Goal: Communication & Community: Answer question/provide support

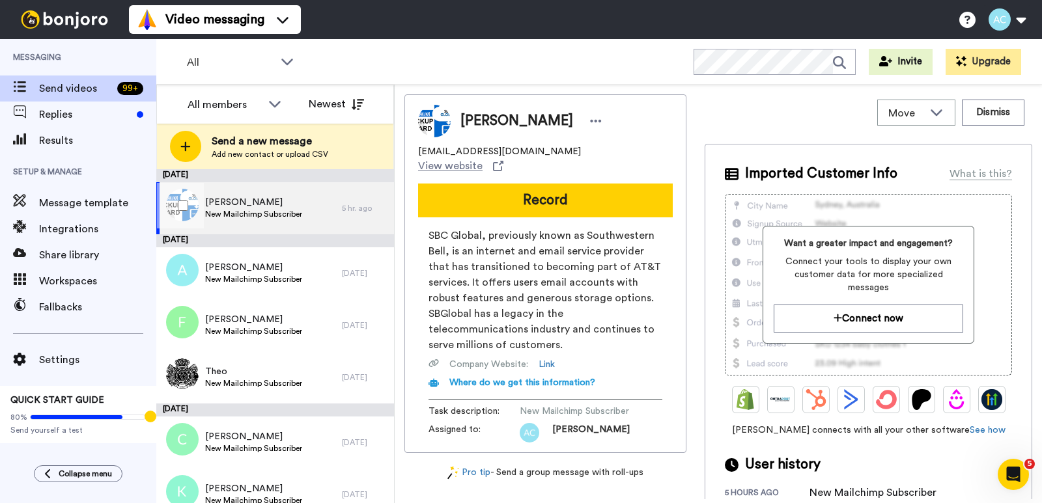
click at [264, 210] on span "New Mailchimp Subscriber" at bounding box center [253, 214] width 97 height 10
click at [77, 117] on span "Replies" at bounding box center [85, 115] width 92 height 16
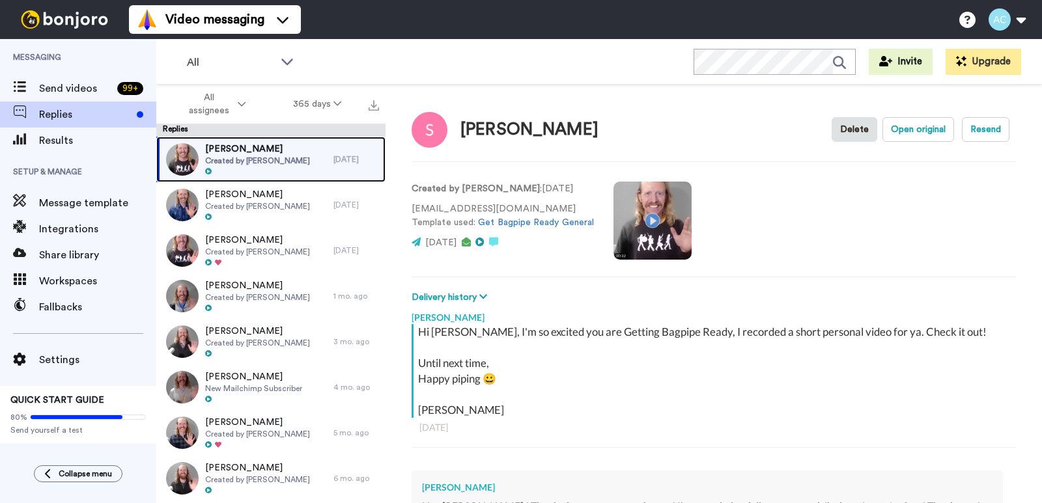
click at [266, 164] on span "Created by [PERSON_NAME]" at bounding box center [257, 161] width 105 height 10
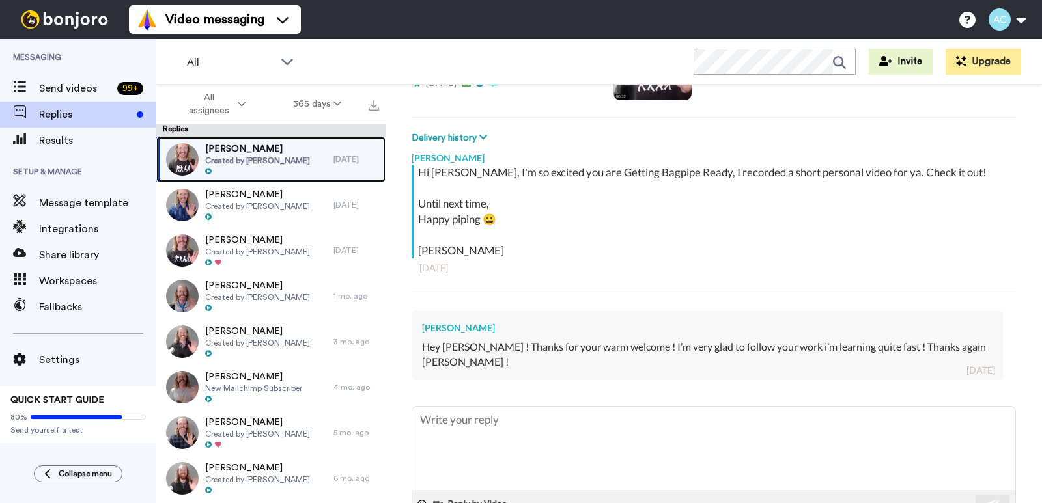
scroll to position [186, 0]
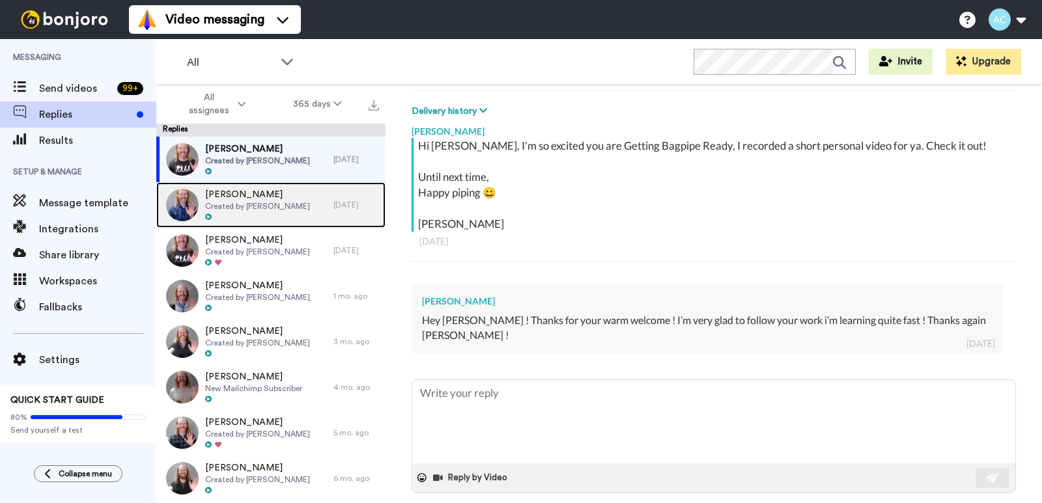
click at [287, 209] on span "Created by Alec Chisholm" at bounding box center [257, 206] width 105 height 10
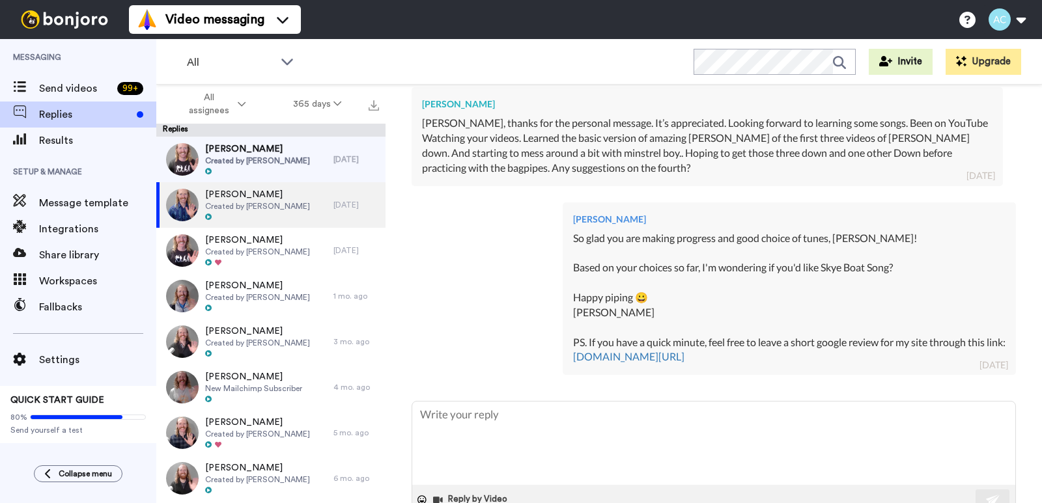
scroll to position [385, 0]
drag, startPoint x: 764, startPoint y: 356, endPoint x: 550, endPoint y: 242, distance: 242.7
click at [563, 242] on div "Alec Chisholm So glad you are making progress and good choice of tunes, Todd! B…" at bounding box center [789, 287] width 453 height 173
copy div "So glad you are making progress and good choice of tunes, Todd! Based on your c…"
click at [302, 160] on div "Sebastien Coueffic Created by Alec Chisholm" at bounding box center [244, 160] width 177 height 46
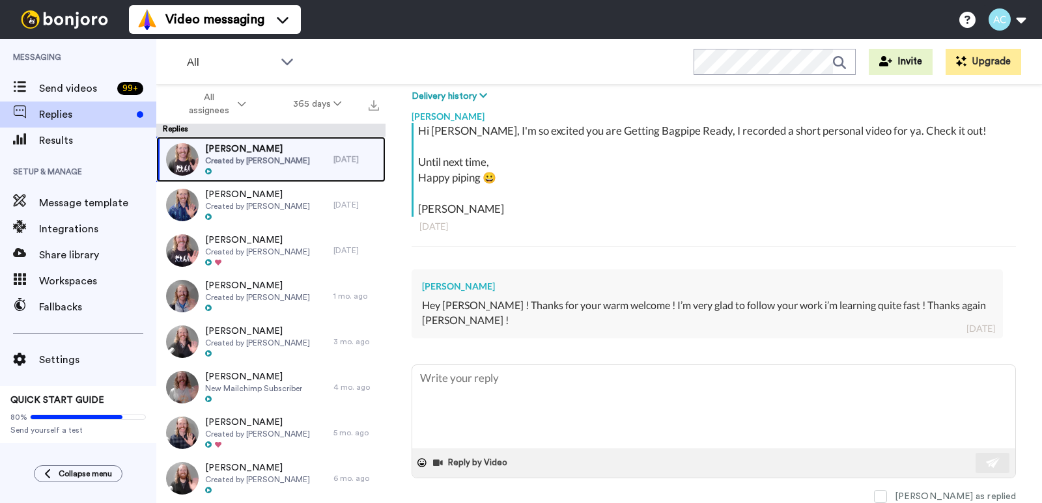
scroll to position [186, 0]
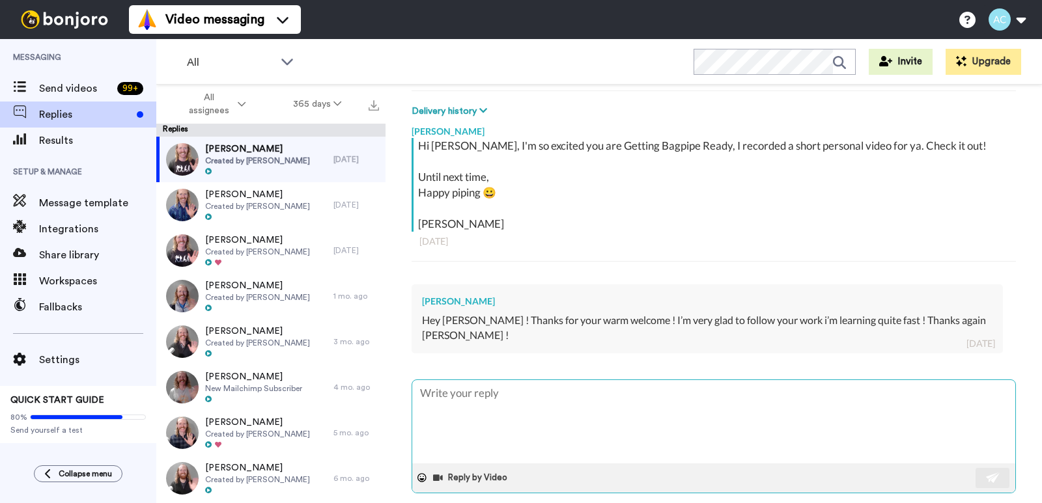
click at [484, 394] on textarea at bounding box center [713, 421] width 603 height 83
paste textarea "So glad you are making progress and good choice of tunes, Todd! Based on your c…"
type textarea "x"
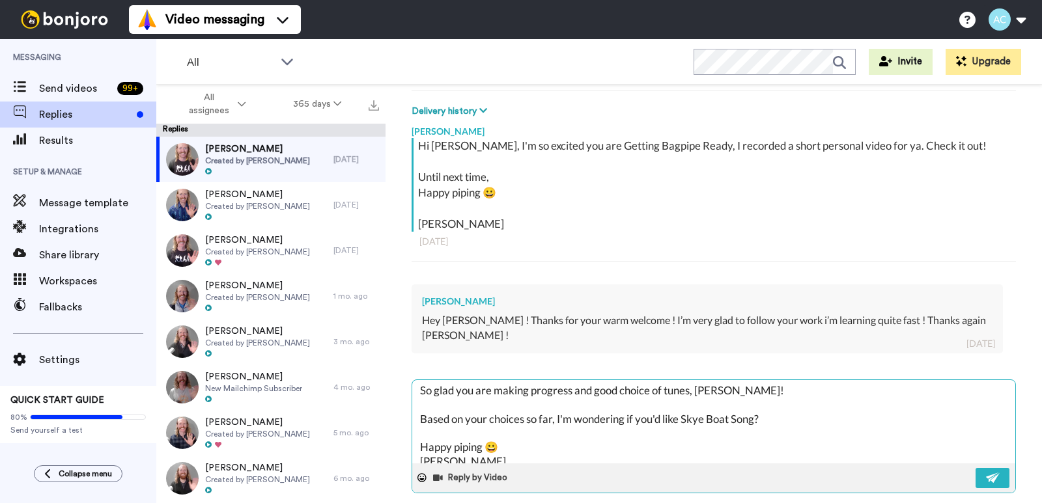
scroll to position [0, 0]
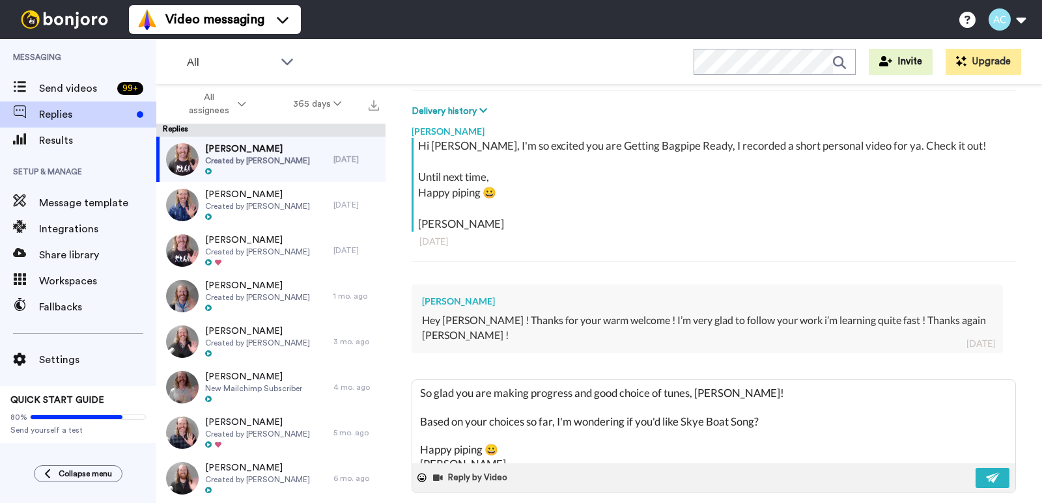
type textarea "So glad you are making progress and good choice of tunes, Todd! Based on your c…"
drag, startPoint x: 460, startPoint y: 300, endPoint x: 419, endPoint y: 300, distance: 40.4
click at [419, 300] on div "Sebastien Coueffic Hey Alec ! Thanks for your warm welcome ! I’m very glad to f…" at bounding box center [707, 319] width 591 height 69
copy div "Sebastien"
drag, startPoint x: 720, startPoint y: 376, endPoint x: 698, endPoint y: 376, distance: 21.5
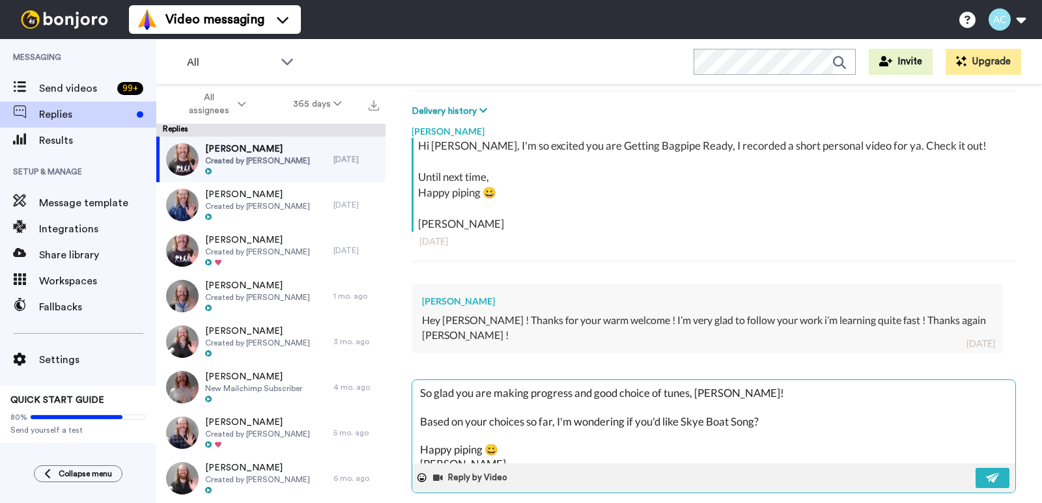
click at [698, 380] on textarea "So glad you are making progress and good choice of tunes, Todd! Based on your c…" at bounding box center [713, 421] width 603 height 83
paste textarea "Sebastien"
type textarea "x"
type textarea "So glad you are making progress and good choice of tunes, Sebastien! Based on y…"
drag, startPoint x: 690, startPoint y: 378, endPoint x: 576, endPoint y: 380, distance: 114.0
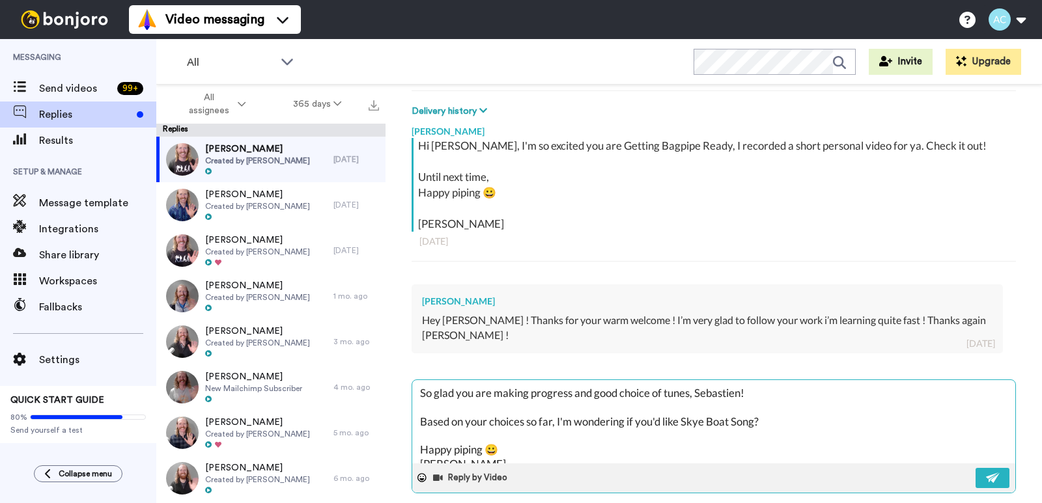
click at [576, 380] on textarea "So glad you are making progress and good choice of tunes, Sebastien! Based on y…" at bounding box center [713, 421] width 603 height 83
type textarea "x"
type textarea "So glad you are making progress , Sebastien! Based on your choices so far, I'm …"
drag, startPoint x: 774, startPoint y: 405, endPoint x: 415, endPoint y: 410, distance: 359.6
click at [415, 410] on textarea "So glad you are making progress , Sebastien! Based on your choices so far, I'm …" at bounding box center [713, 421] width 603 height 83
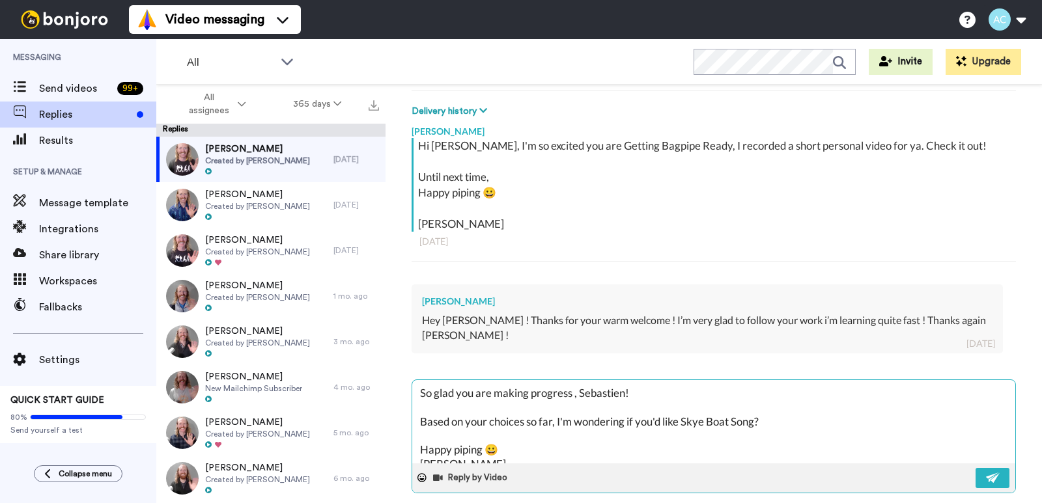
type textarea "x"
type textarea "So glad you are making progress , Sebastien! Happy piping 😀 Alec PS. If you hav…"
type textarea "x"
type textarea "So glad you are making progress , Sebastien! Happy piping 😀 Alec PS. If you hav…"
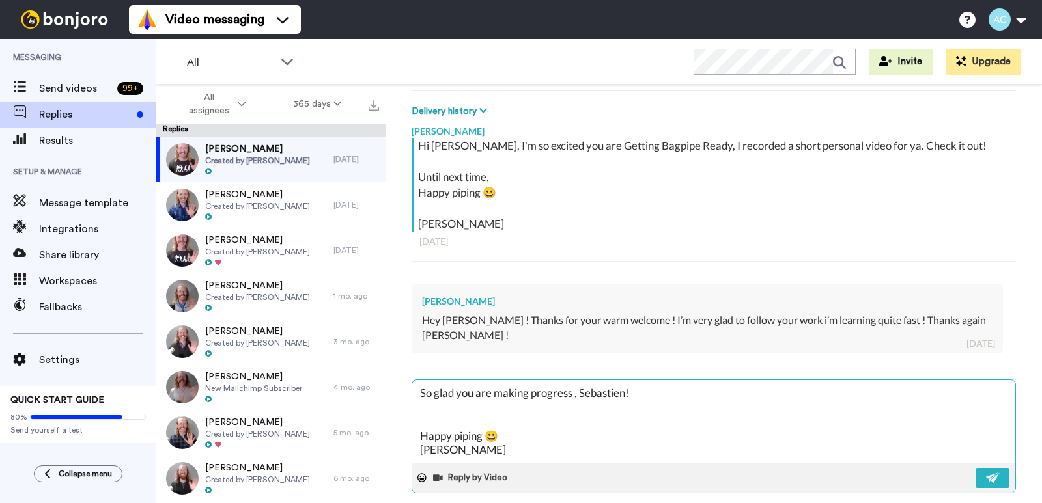
type textarea "x"
type textarea "So glad you are making progress , Sebastien! Happy piping 😀 Alec PS. If you hav…"
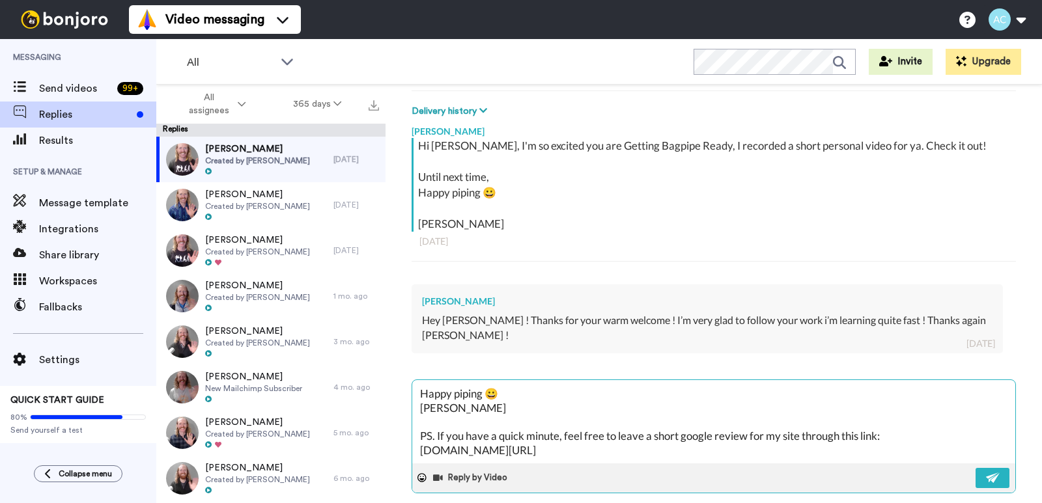
click at [429, 406] on textarea "So glad you are making progress , Sebastien! Happy piping 😀 Alec PS. If you hav…" at bounding box center [713, 421] width 603 height 83
type textarea "x"
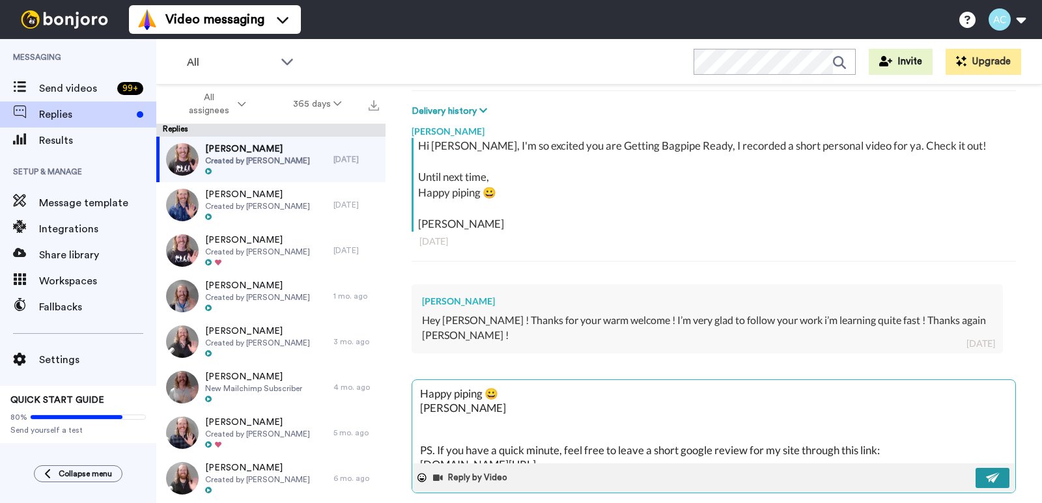
type textarea "So glad you are making progress , Sebastien! Happy piping 😀 Alec PS. If you hav…"
click at [987, 473] on img at bounding box center [993, 478] width 14 height 10
type textarea "x"
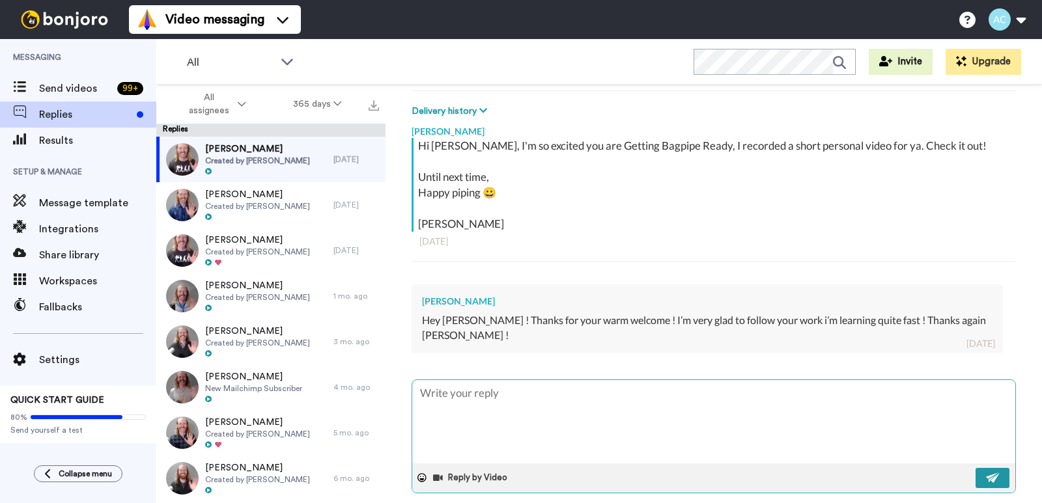
scroll to position [0, 0]
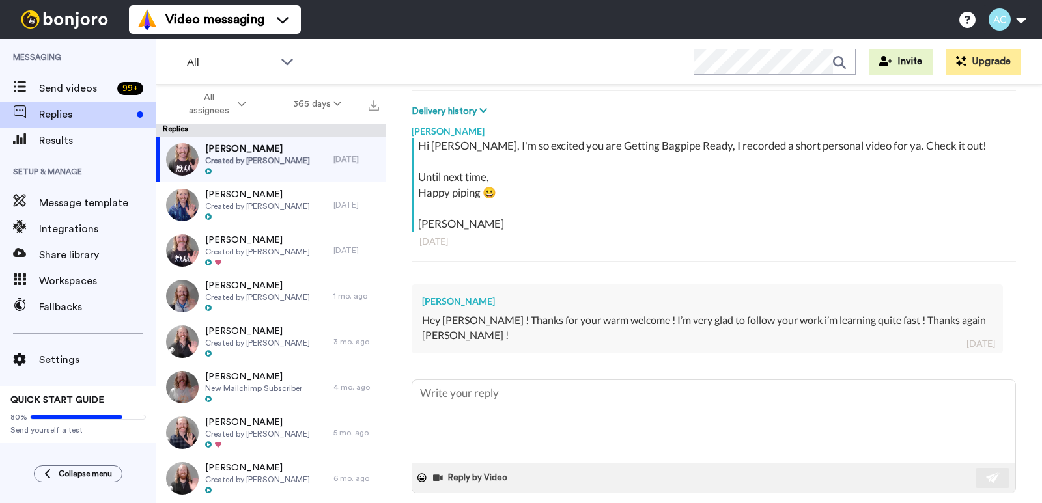
type textarea "x"
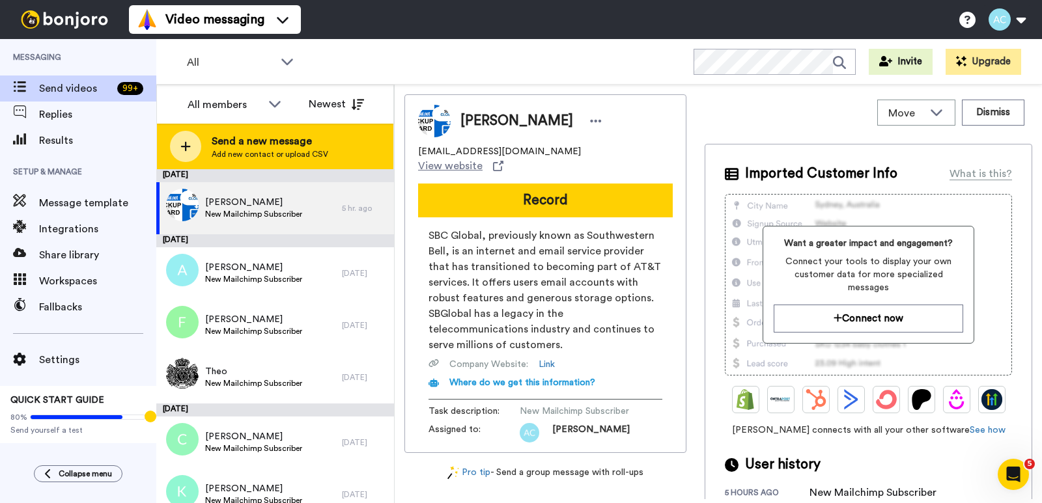
click at [220, 151] on span "Add new contact or upload CSV" at bounding box center [270, 154] width 117 height 10
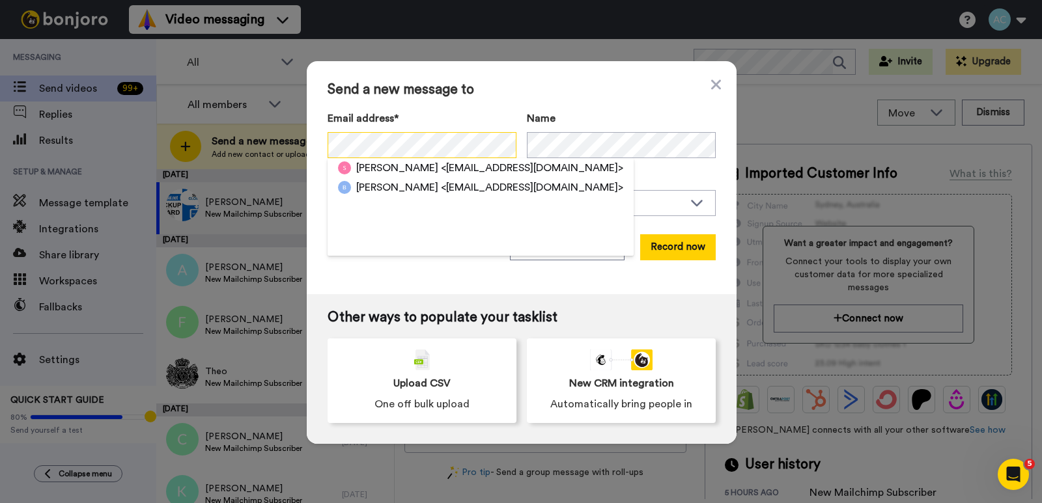
click at [317, 143] on div "Send a new message to Email address* Sebastien Coueffic <seb.coueffic@live.fr> …" at bounding box center [522, 177] width 430 height 233
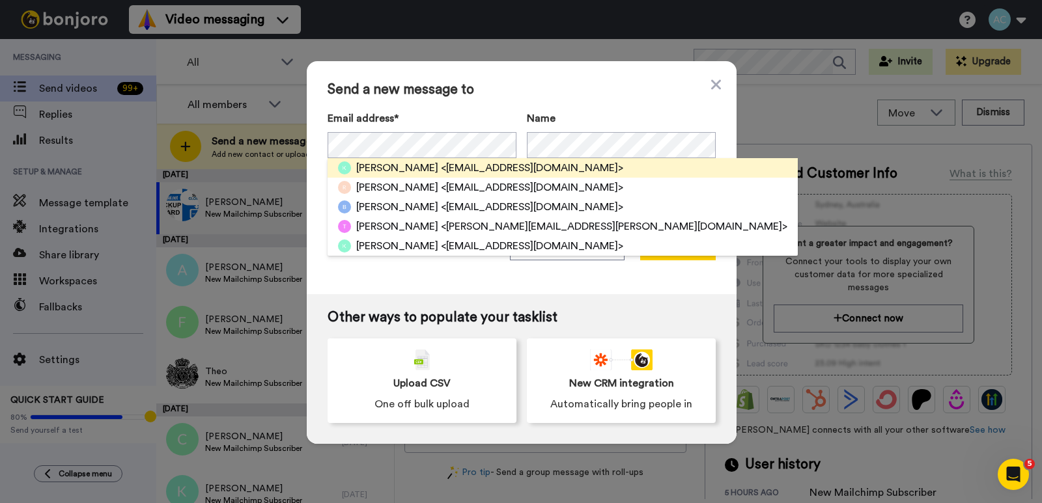
click at [468, 165] on span "<kyleis7@outlook.com>" at bounding box center [532, 168] width 182 height 16
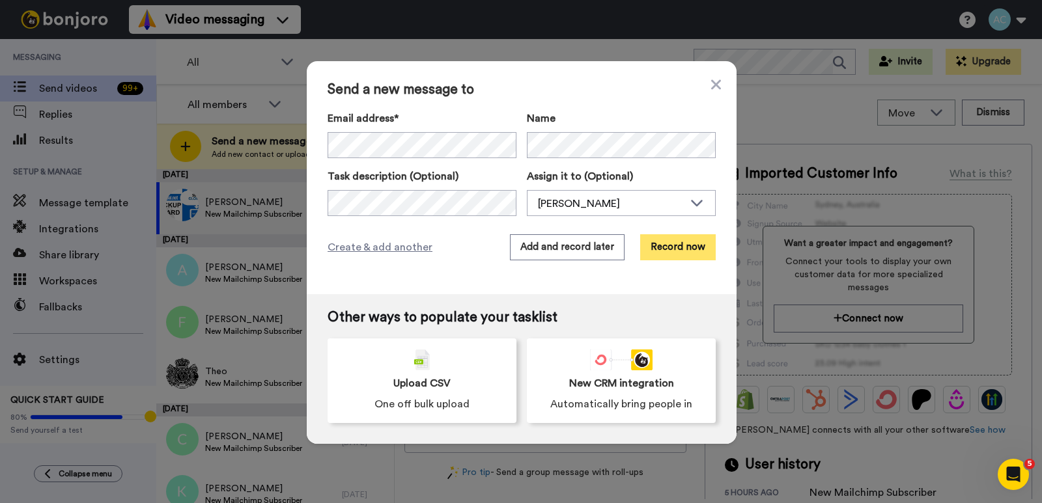
click at [665, 246] on button "Record now" at bounding box center [678, 247] width 76 height 26
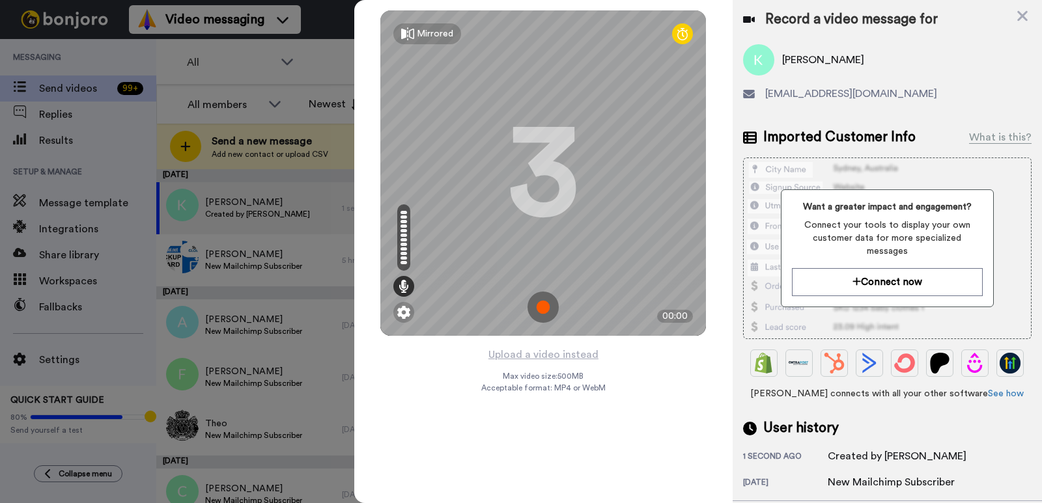
click at [556, 304] on img at bounding box center [543, 307] width 31 height 31
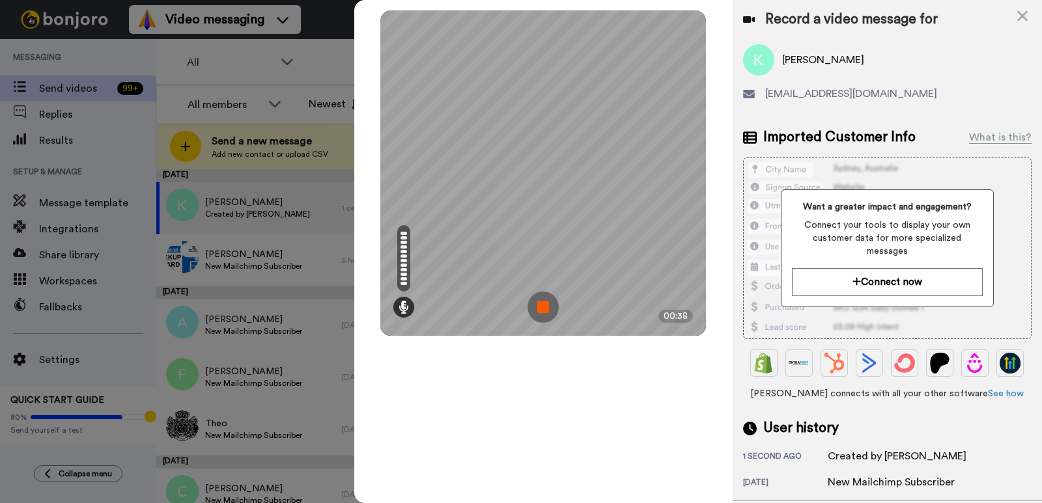
click at [546, 309] on img at bounding box center [543, 307] width 31 height 31
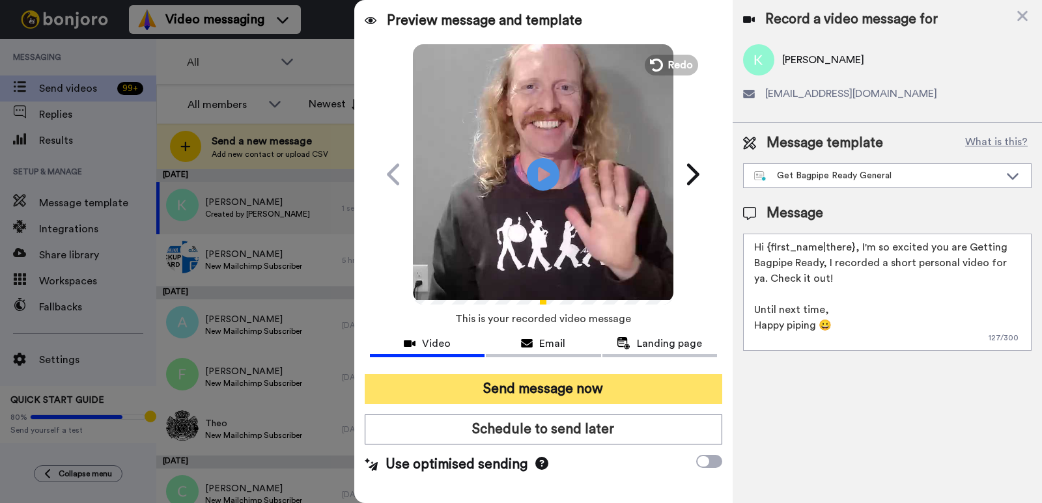
click at [527, 390] on button "Send message now" at bounding box center [544, 390] width 358 height 30
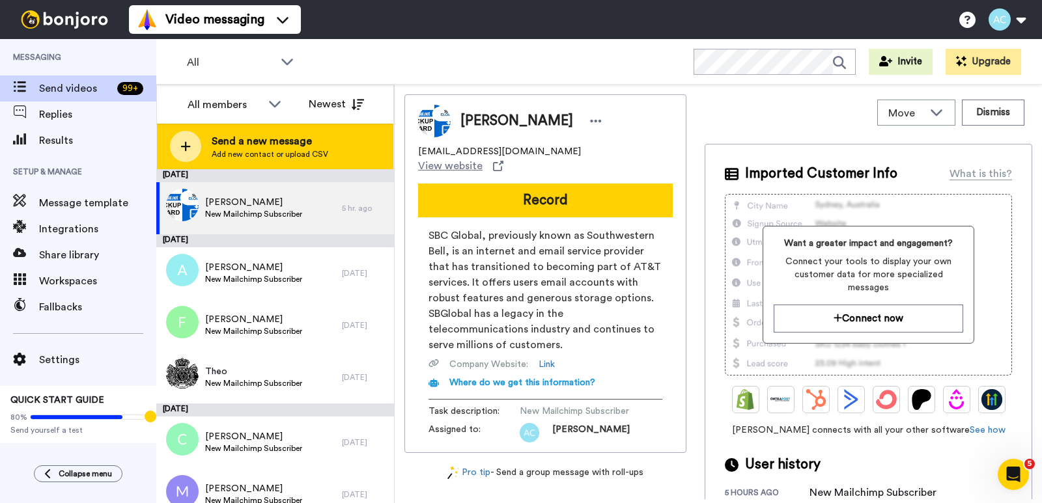
click at [261, 141] on span "Send a new message" at bounding box center [270, 142] width 117 height 16
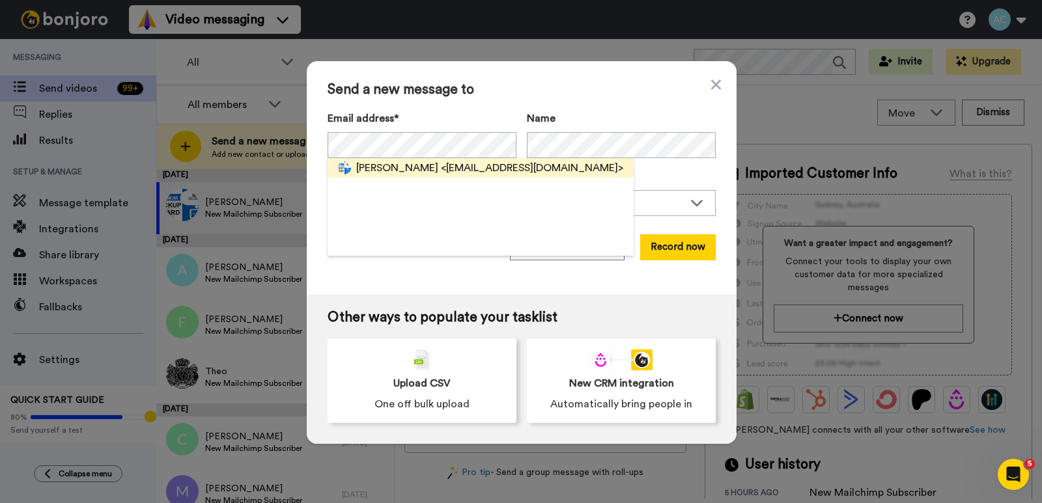
click at [420, 171] on span "[PERSON_NAME]" at bounding box center [397, 168] width 82 height 16
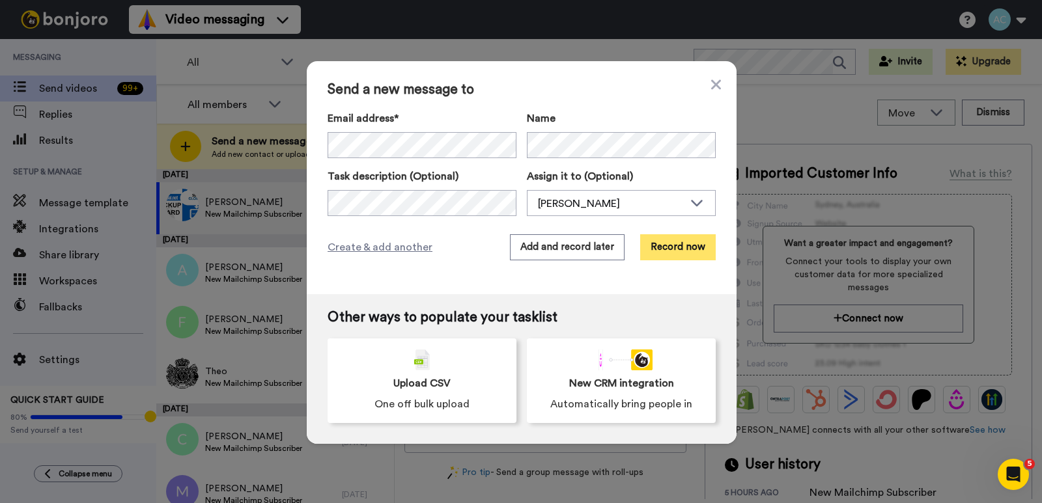
click at [666, 246] on button "Record now" at bounding box center [678, 247] width 76 height 26
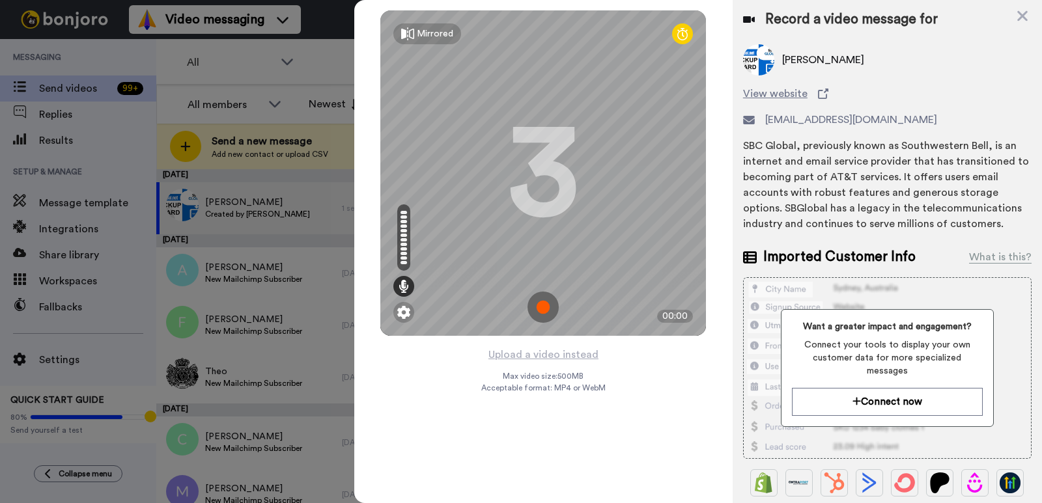
click at [553, 308] on img at bounding box center [543, 307] width 31 height 31
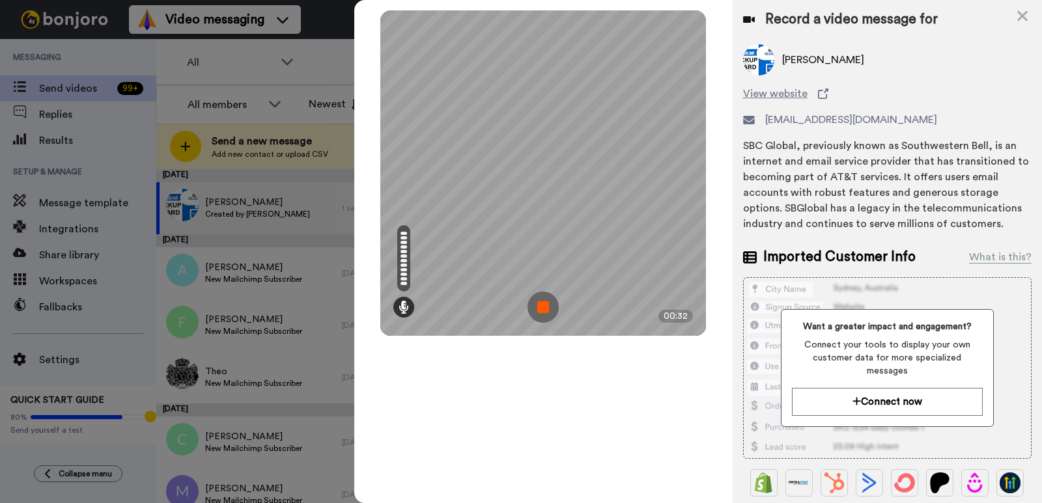
click at [547, 302] on img at bounding box center [543, 307] width 31 height 31
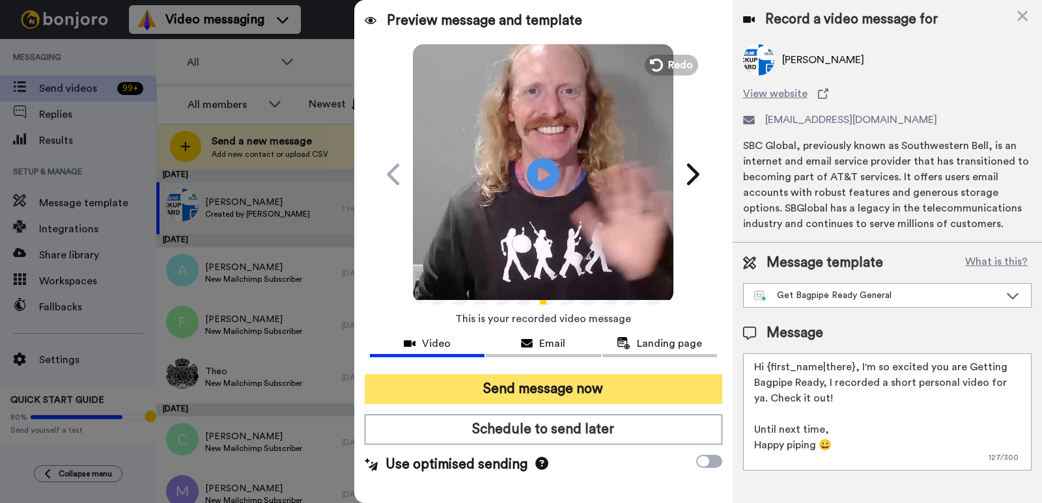
click at [567, 391] on button "Send message now" at bounding box center [544, 390] width 358 height 30
